Goal: Task Accomplishment & Management: Complete application form

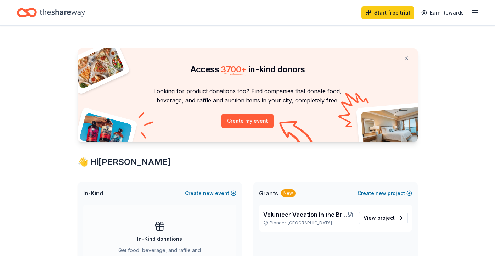
click at [481, 12] on div "Start free trial Earn Rewards" at bounding box center [247, 12] width 495 height 25
click at [474, 12] on icon "button" at bounding box center [475, 13] width 9 height 9
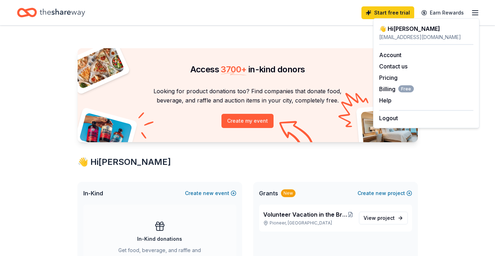
click at [410, 157] on div "👋 Hi [PERSON_NAME]" at bounding box center [248, 161] width 340 height 11
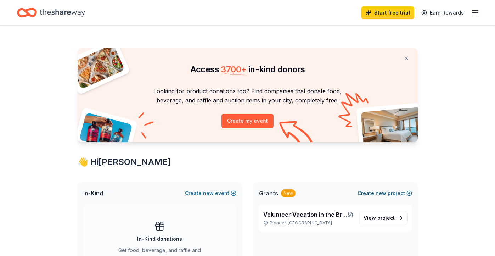
click at [389, 194] on button "Create new project" at bounding box center [385, 193] width 55 height 9
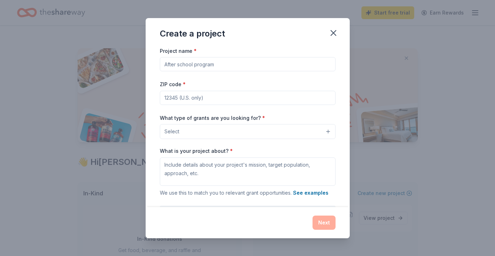
click at [275, 67] on input "Project name *" at bounding box center [248, 64] width 176 height 14
click at [258, 133] on button "Select" at bounding box center [248, 131] width 176 height 15
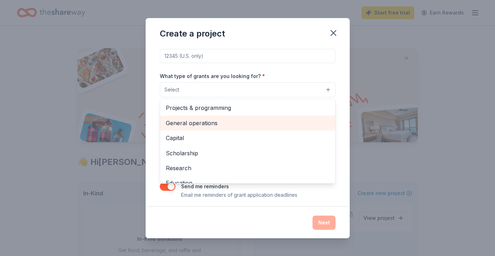
click at [217, 123] on span "General operations" at bounding box center [248, 122] width 164 height 9
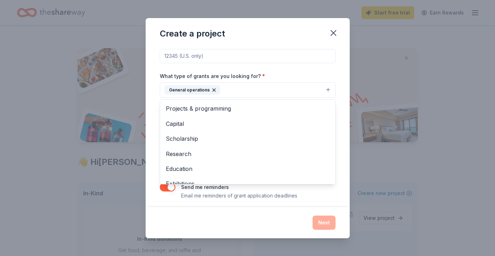
click at [208, 57] on div "Project name * ZIP code * What type of grants are you looking for? * General op…" at bounding box center [248, 102] width 176 height 195
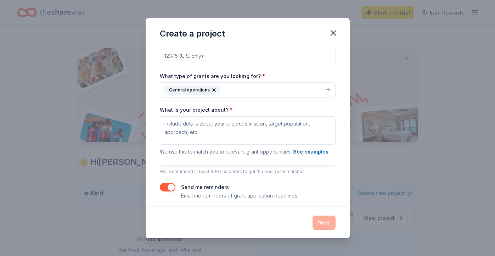
click at [205, 54] on input "ZIP code *" at bounding box center [248, 56] width 176 height 14
type input "AHS"
click at [273, 72] on div "What type of grants are you looking for? * General operations" at bounding box center [248, 85] width 176 height 27
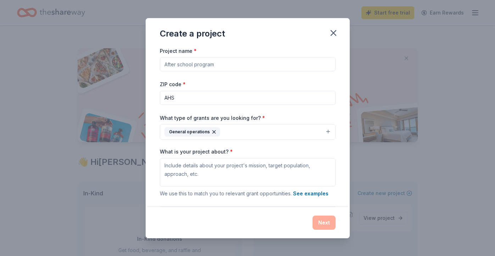
drag, startPoint x: 212, startPoint y: 96, endPoint x: 139, endPoint y: 97, distance: 72.7
click at [139, 97] on div "Create a project Project name * ZIP code * AHS What type of grants are you look…" at bounding box center [247, 128] width 495 height 256
type input "A"
click at [212, 133] on icon "button" at bounding box center [214, 132] width 6 height 6
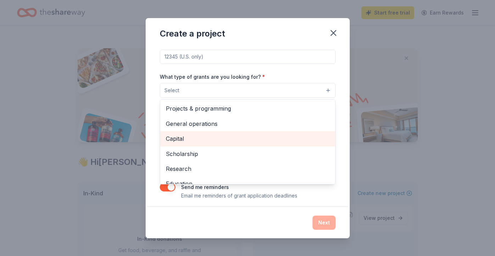
scroll to position [40, 0]
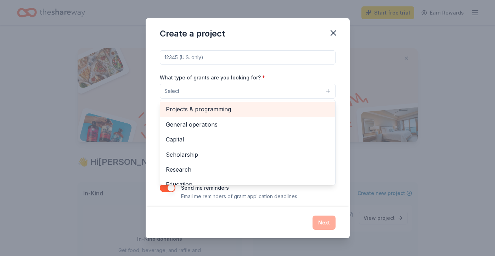
click at [185, 106] on span "Projects & programming" at bounding box center [248, 109] width 164 height 9
click at [184, 111] on span "General operations" at bounding box center [248, 109] width 164 height 9
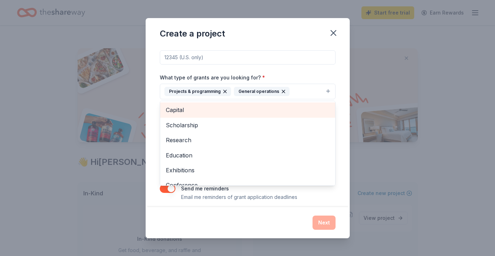
click at [184, 111] on span "Capital" at bounding box center [248, 109] width 164 height 9
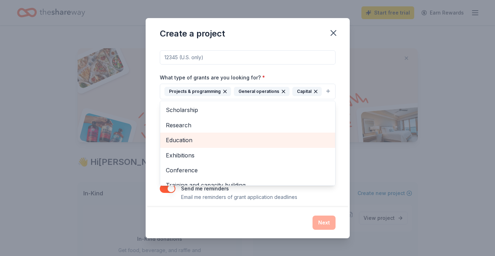
scroll to position [39, 0]
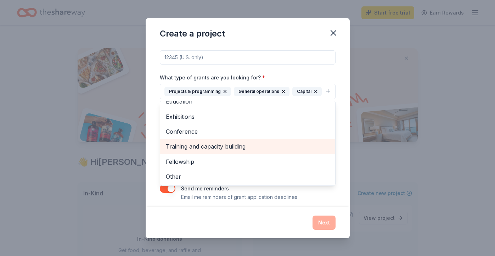
click at [193, 150] on span "Training and capacity building" at bounding box center [248, 146] width 164 height 9
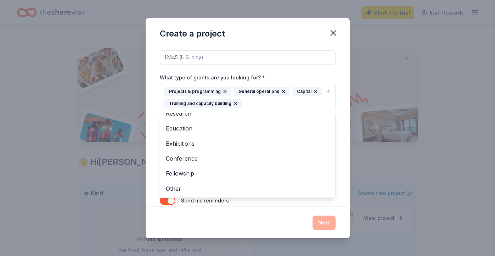
click at [187, 55] on div "Project name * ZIP code * What type of grants are you looking for? * Projects &…" at bounding box center [248, 109] width 176 height 207
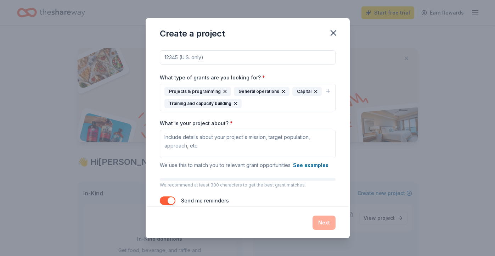
click at [186, 62] on input "ZIP code *" at bounding box center [248, 57] width 176 height 14
type input "A"
type input "98101"
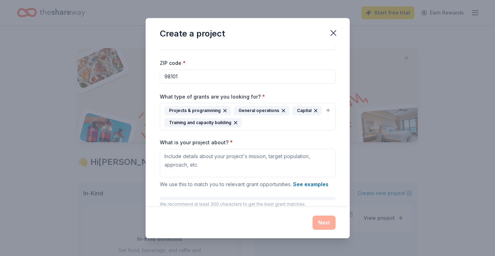
scroll to position [0, 0]
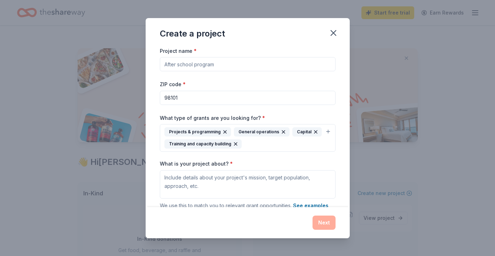
click at [183, 65] on input "Project name *" at bounding box center [248, 64] width 176 height 14
type input "AHS [GEOGRAPHIC_DATA]"
click at [234, 186] on textarea "What is your project about? *" at bounding box center [248, 184] width 176 height 28
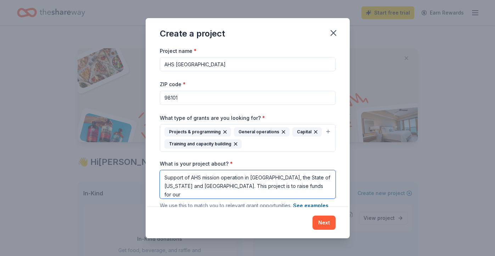
paste textarea "programs like Volunteer Vacations, Alternative Breaks, and National Trails Day®…"
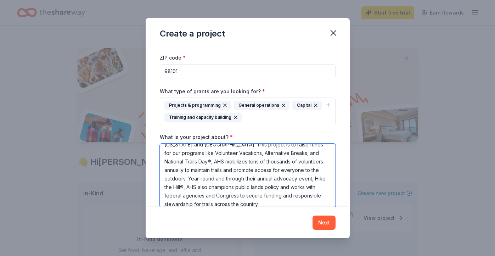
scroll to position [19, 0]
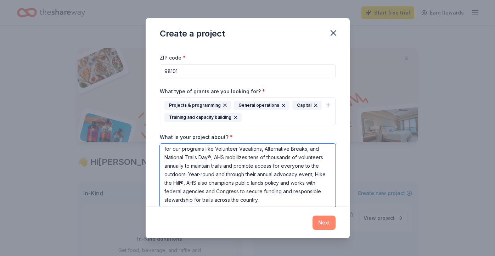
type textarea "Support of AHS mission operation in [GEOGRAPHIC_DATA], the State of [US_STATE] …"
click at [331, 223] on button "Next" at bounding box center [324, 223] width 23 height 14
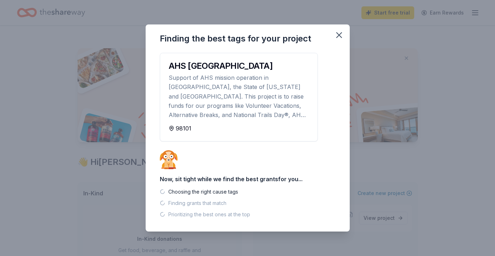
scroll to position [0, 0]
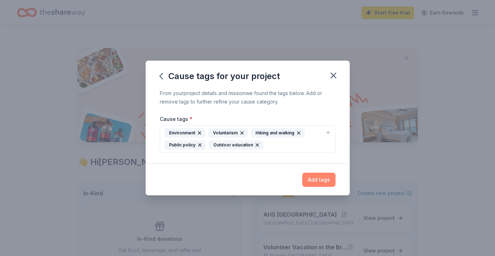
click at [318, 181] on button "Add tags" at bounding box center [318, 180] width 33 height 14
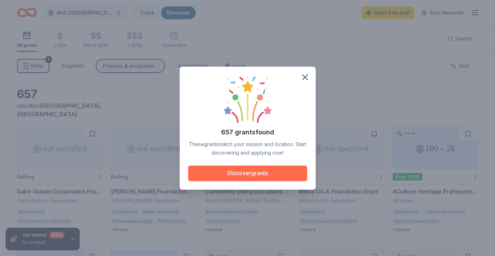
click at [278, 172] on button "Discover grants" at bounding box center [247, 174] width 119 height 16
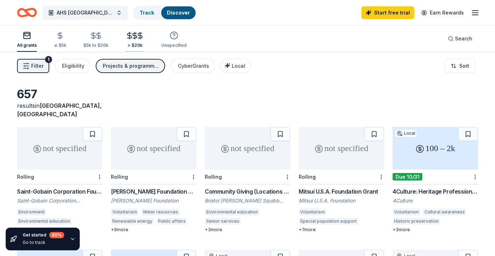
click at [133, 35] on icon "button" at bounding box center [135, 35] width 4 height 5
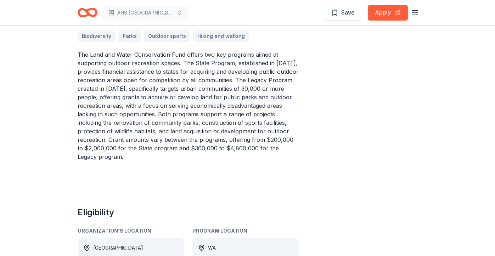
scroll to position [220, 0]
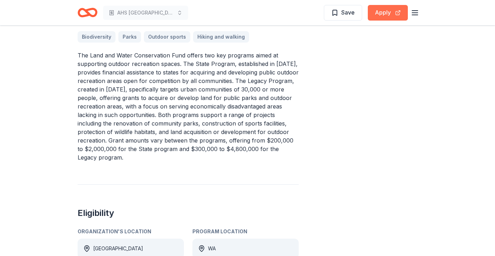
click at [381, 9] on button "Apply" at bounding box center [388, 13] width 40 height 16
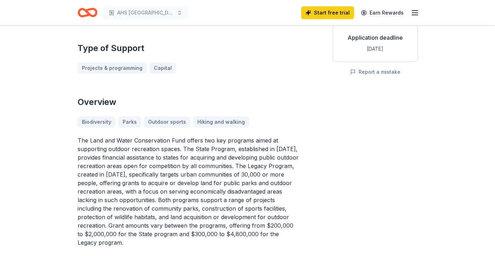
scroll to position [0, 0]
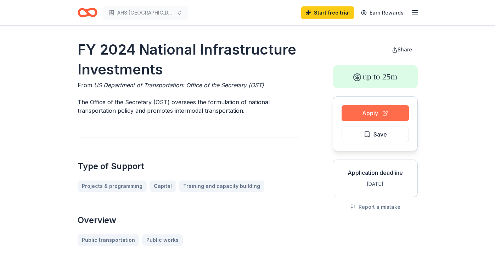
click at [376, 111] on button "Apply" at bounding box center [375, 113] width 67 height 16
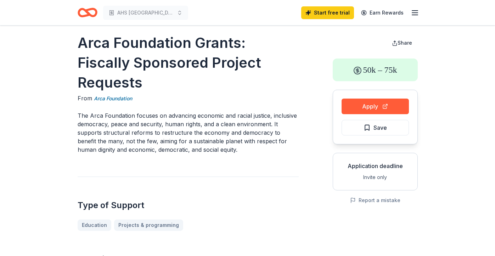
scroll to position [7, 0]
click at [355, 105] on button "Apply" at bounding box center [375, 106] width 67 height 16
